Goal: Task Accomplishment & Management: Manage account settings

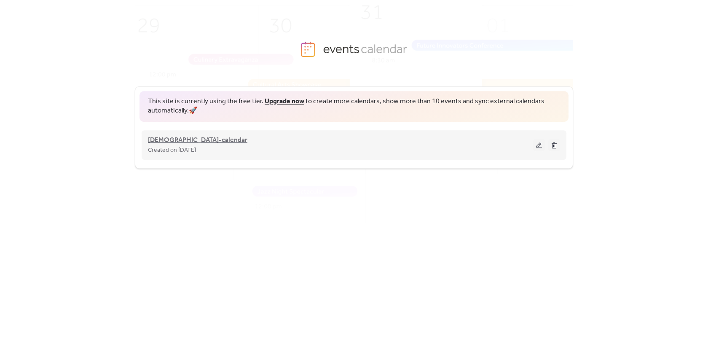
click at [167, 137] on span "[DEMOGRAPHIC_DATA]-calendar" at bounding box center [197, 140] width 99 height 10
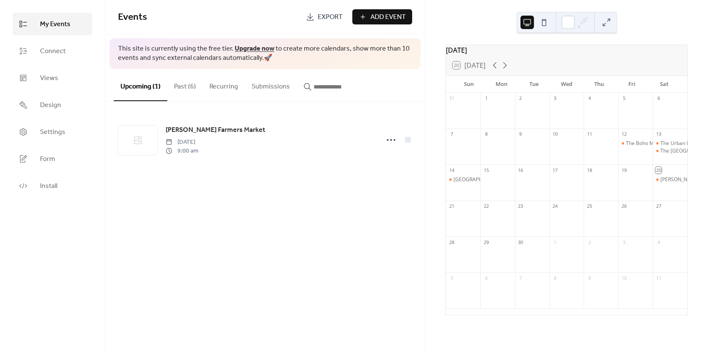
click at [188, 86] on button "Past (6)" at bounding box center [184, 84] width 35 height 31
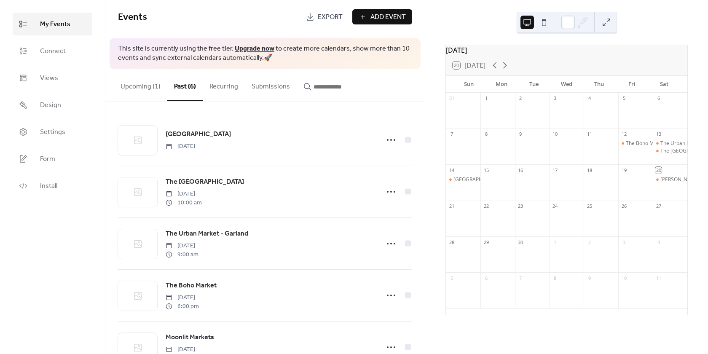
click at [228, 87] on button "Recurring" at bounding box center [224, 84] width 42 height 31
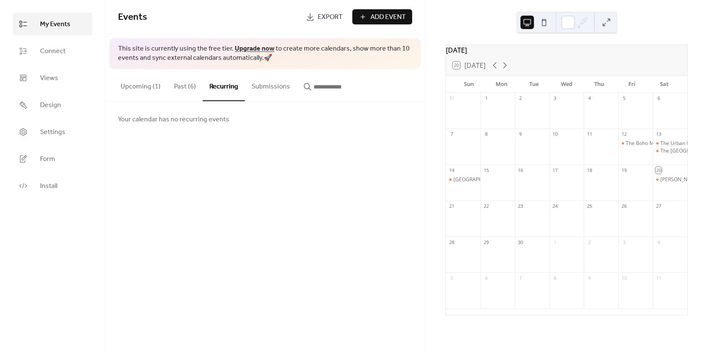
click at [188, 86] on button "Past (6)" at bounding box center [184, 84] width 35 height 31
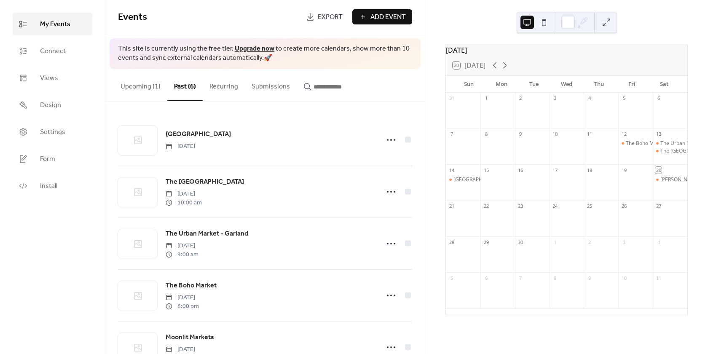
click at [144, 82] on button "Upcoming (1)" at bounding box center [141, 84] width 54 height 31
